Goal: Task Accomplishment & Management: Manage account settings

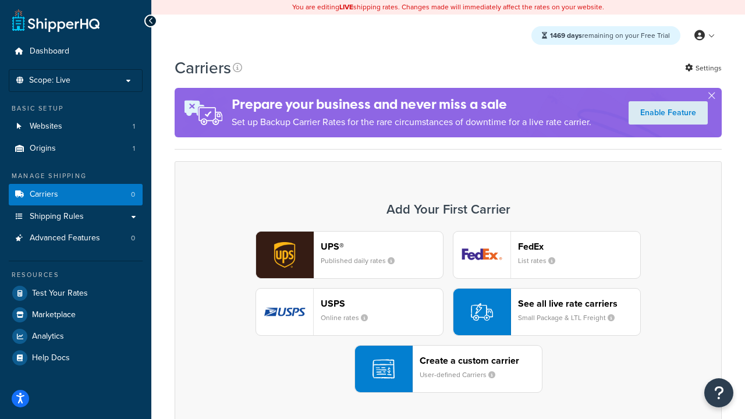
click at [448, 312] on div "UPS® Published daily rates FedEx List rates USPS Online rates See all live rate…" at bounding box center [448, 312] width 522 height 162
click at [579, 246] on header "FedEx" at bounding box center [579, 246] width 122 height 11
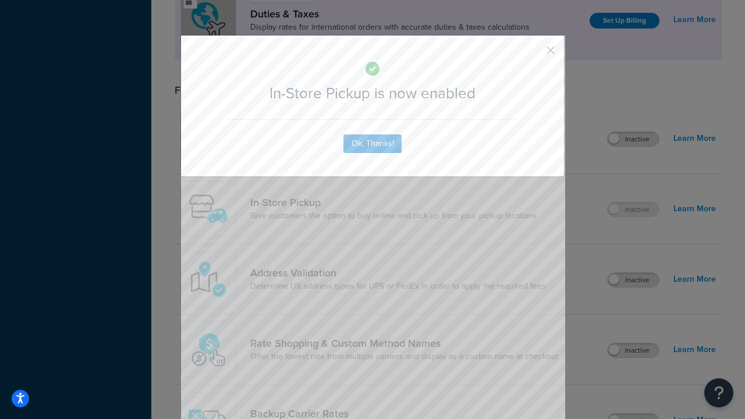
click at [533, 54] on button "button" at bounding box center [533, 54] width 3 height 3
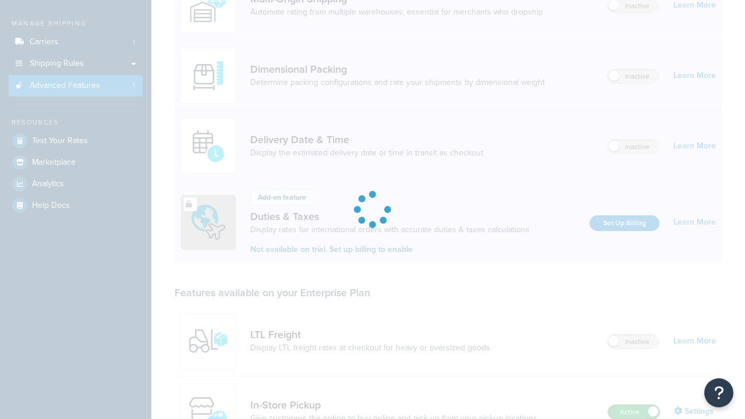
click at [633, 405] on label "Active" at bounding box center [633, 412] width 51 height 14
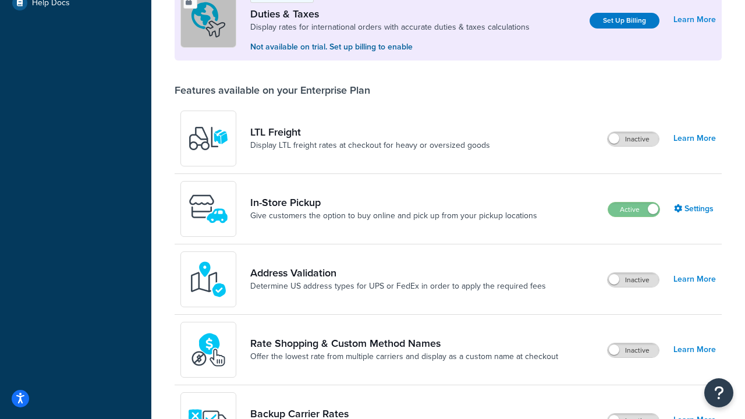
scroll to position [355, 0]
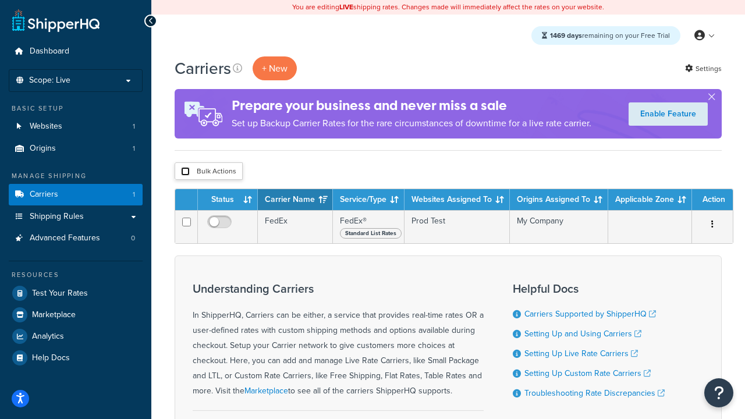
click at [185, 172] on input "checkbox" at bounding box center [185, 171] width 9 height 9
checkbox input "true"
click at [0, 0] on button "Delete" at bounding box center [0, 0] width 0 height 0
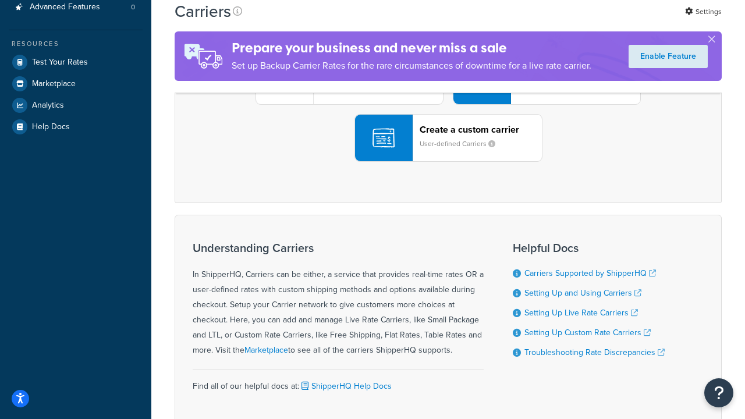
click at [448, 162] on div "UPS® Published daily rates FedEx List rates USPS Online rates See all live rate…" at bounding box center [448, 81] width 522 height 162
click at [579, 21] on header "FedEx" at bounding box center [579, 15] width 122 height 11
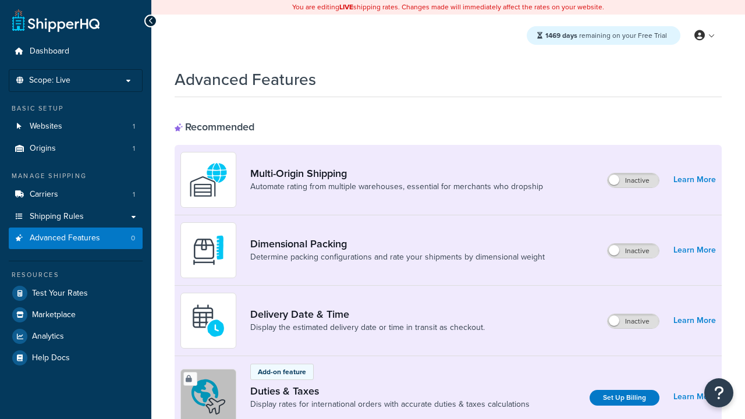
scroll to position [377, 0]
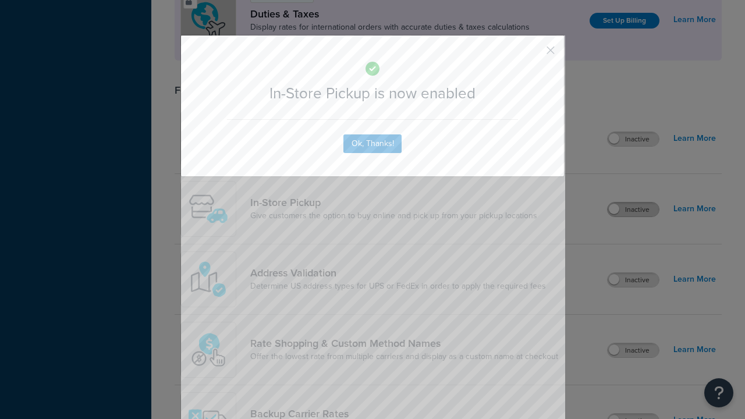
scroll to position [0, 0]
click at [533, 53] on button "button" at bounding box center [533, 54] width 3 height 3
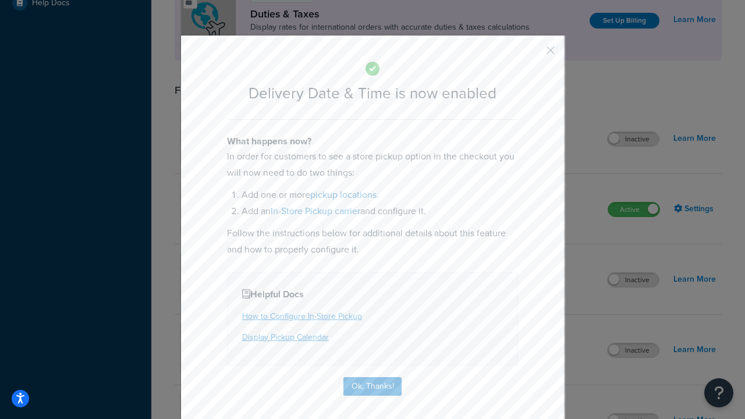
scroll to position [112, 0]
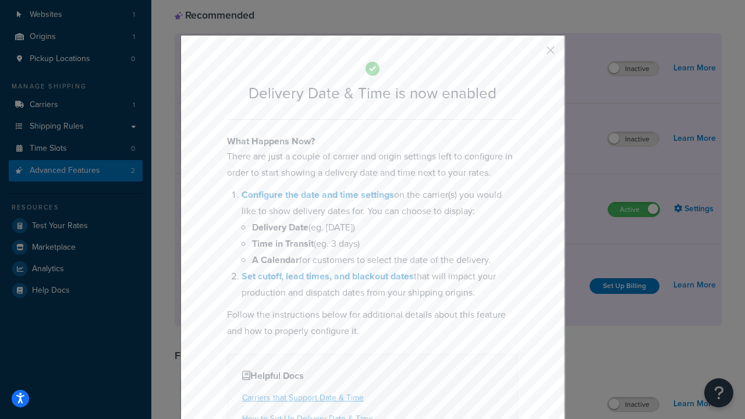
click at [533, 54] on button "button" at bounding box center [533, 54] width 3 height 3
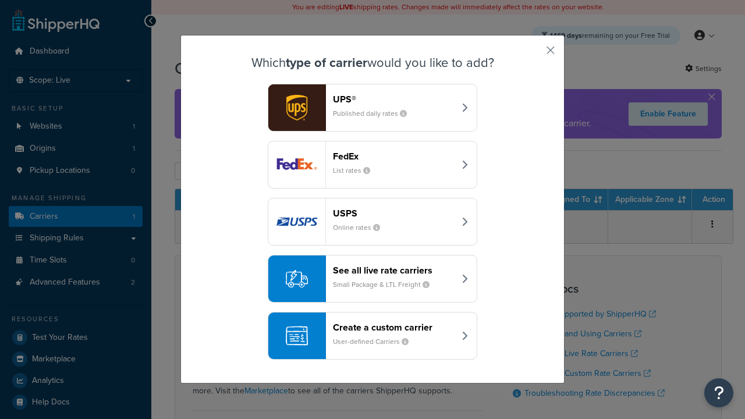
click at [372, 336] on div "Create a custom carrier User-defined Carriers" at bounding box center [394, 336] width 122 height 28
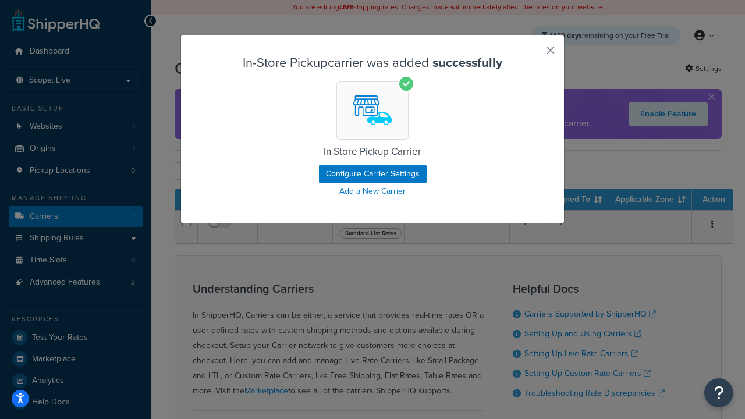
click at [533, 54] on button "button" at bounding box center [533, 54] width 3 height 3
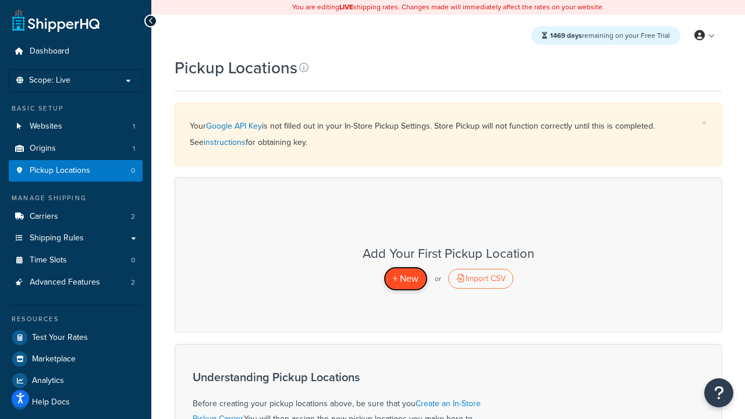
click at [405, 278] on span "+ New" at bounding box center [406, 278] width 26 height 13
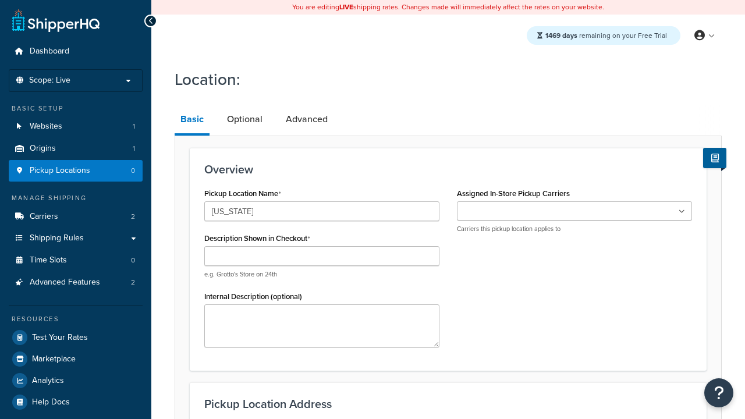
type input "[US_STATE]"
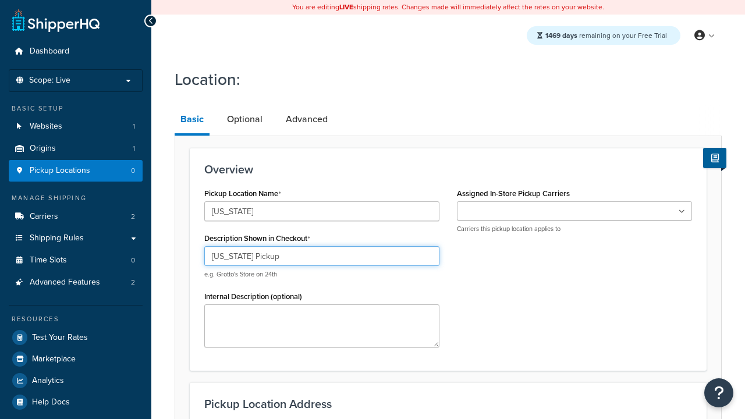
type input "California Pickup"
click at [574, 211] on ul at bounding box center [574, 210] width 235 height 19
type input "3385 Michelson Drive"
type input "Suite B"
type input "Irvine"
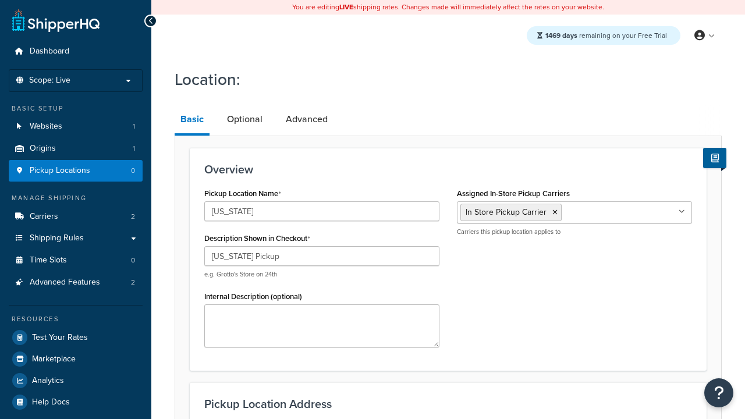
select select "5"
type input "Irvine"
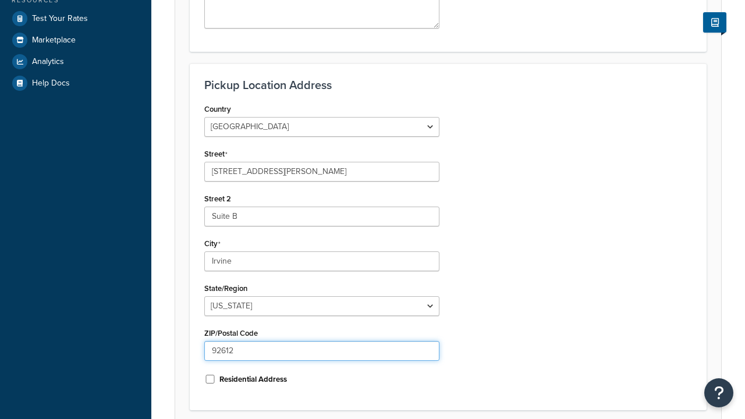
type input "92612"
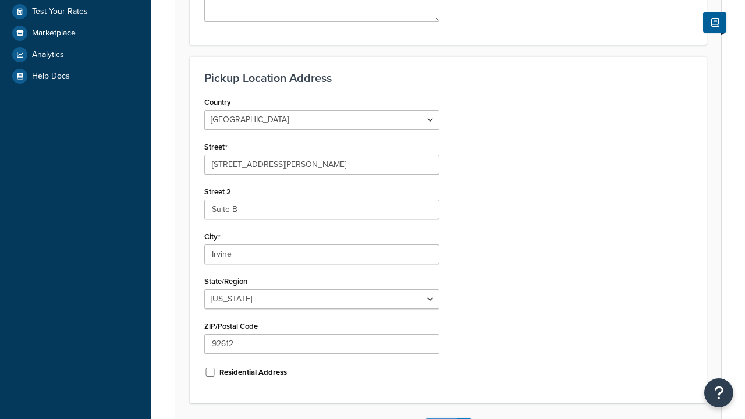
click at [441, 418] on button "Save" at bounding box center [441, 427] width 31 height 19
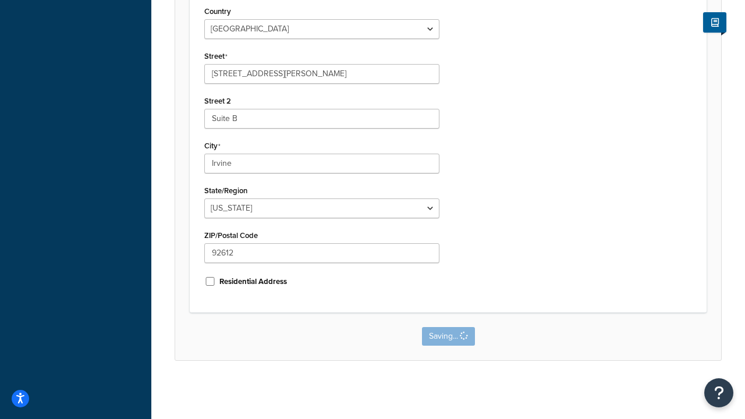
scroll to position [0, 0]
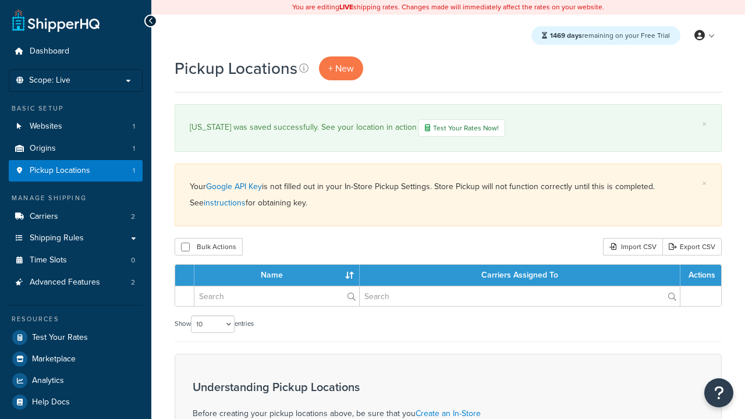
click at [277, 276] on th "Name" at bounding box center [276, 275] width 165 height 21
click at [519, 276] on th "Carriers Assigned To" at bounding box center [519, 275] width 320 height 21
click at [700, 276] on th "Actions" at bounding box center [700, 275] width 41 height 21
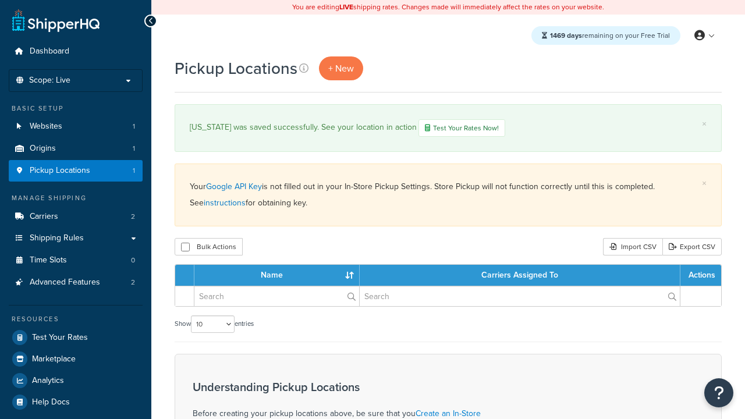
click at [700, 276] on th "Actions" at bounding box center [700, 275] width 41 height 21
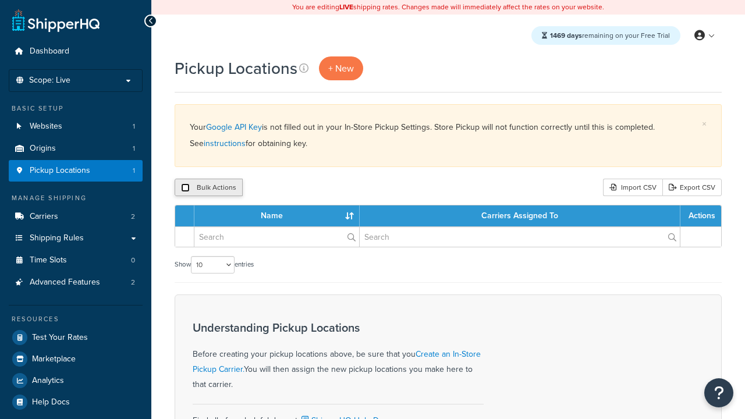
click at [185, 188] on input "checkbox" at bounding box center [185, 187] width 9 height 9
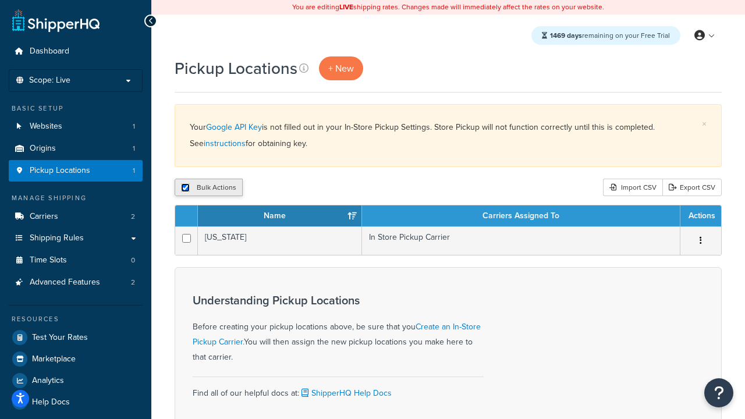
click at [185, 188] on input "checkbox" at bounding box center [185, 187] width 9 height 9
checkbox input "false"
click at [185, 188] on input "checkbox" at bounding box center [185, 187] width 9 height 9
checkbox input "true"
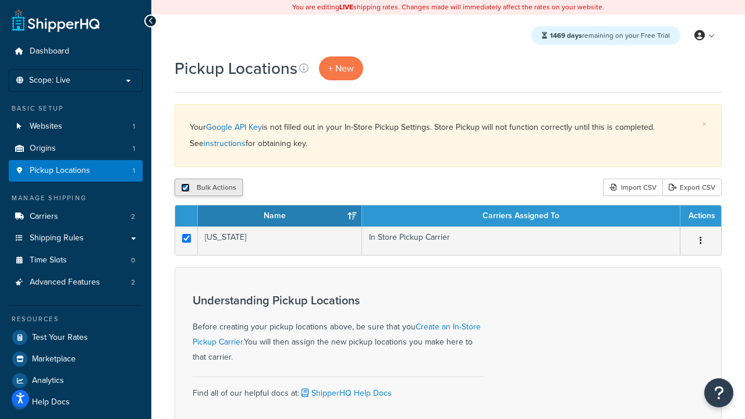
checkbox input "true"
click at [313, 188] on button "Delete" at bounding box center [310, 187] width 40 height 17
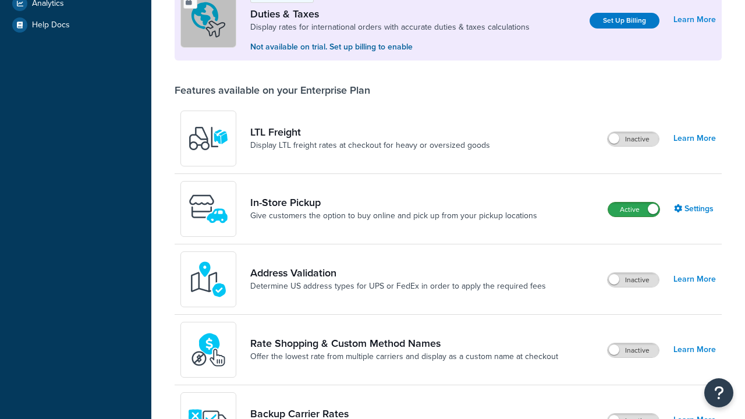
scroll to position [355, 0]
